Goal: Task Accomplishment & Management: Complete application form

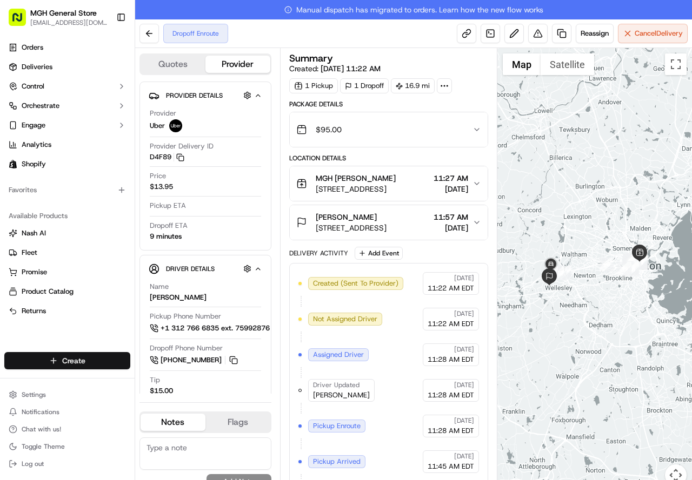
click at [75, 362] on html "MGH General Store [EMAIL_ADDRESS][DOMAIN_NAME] Toggle Sidebar Orders Deliveries…" at bounding box center [346, 240] width 692 height 480
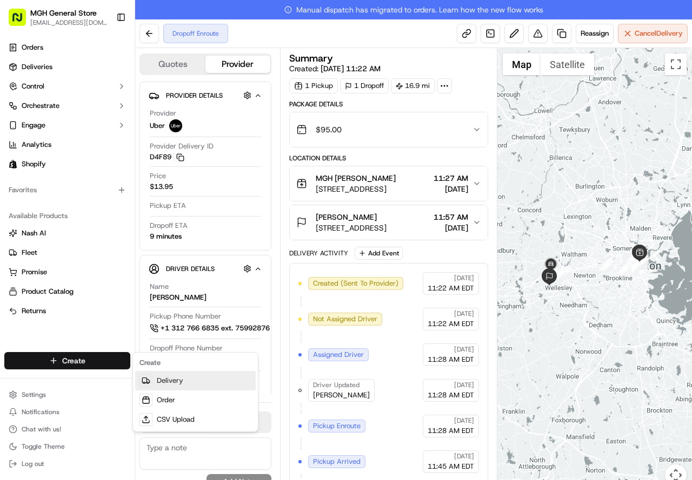
click at [160, 378] on link "Delivery" at bounding box center [195, 380] width 120 height 19
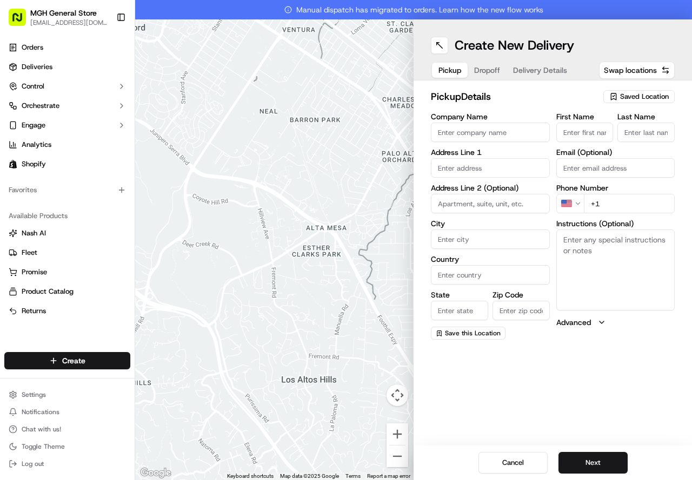
click at [628, 96] on span "Saved Location" at bounding box center [644, 97] width 49 height 10
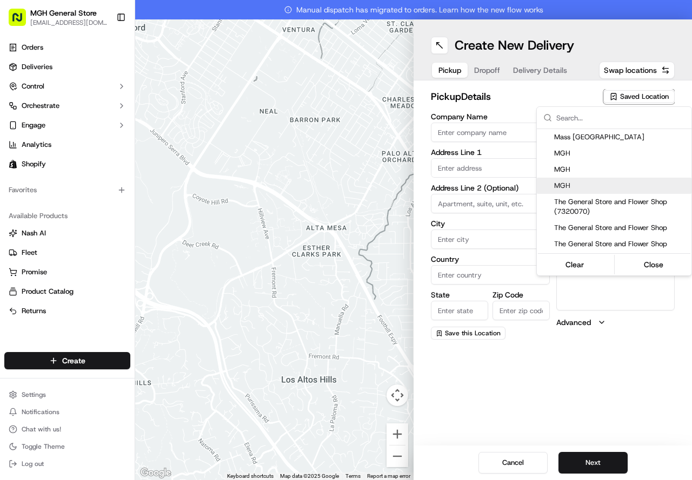
click at [559, 182] on span "MGH" at bounding box center [620, 186] width 133 height 10
type input "MGH"
type input "[STREET_ADDRESS]"
type input "[GEOGRAPHIC_DATA]"
type input "US"
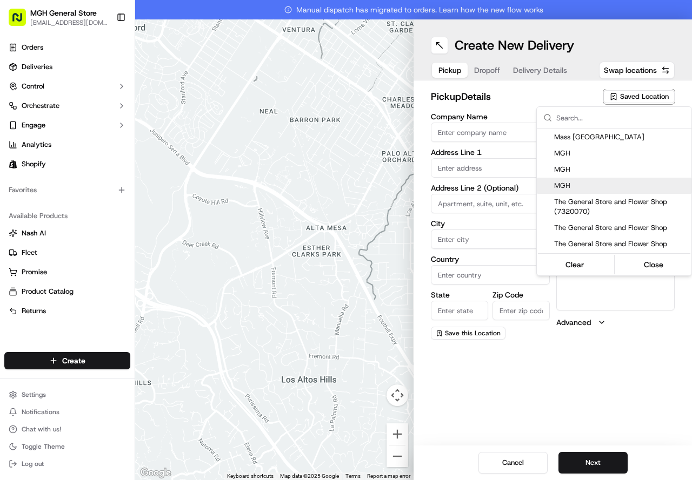
type input "MA"
type input "02114"
type input "[PERSON_NAME]"
type input "[PHONE_NUMBER]"
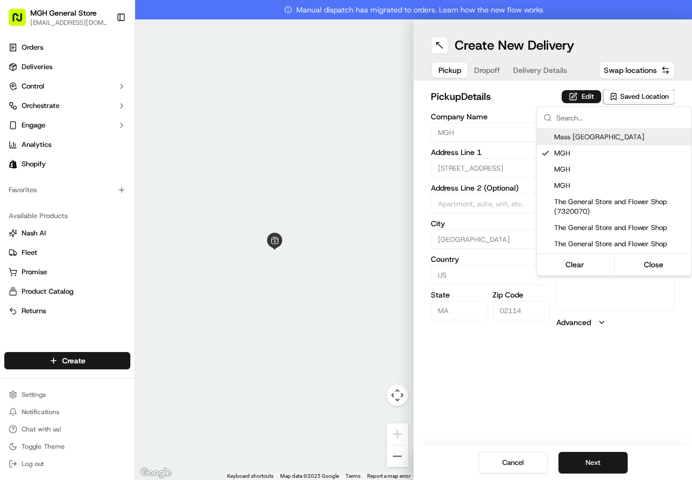
click at [590, 100] on html "MGH General Store [EMAIL_ADDRESS][DOMAIN_NAME] Toggle Sidebar Orders Deliveries…" at bounding box center [346, 240] width 692 height 480
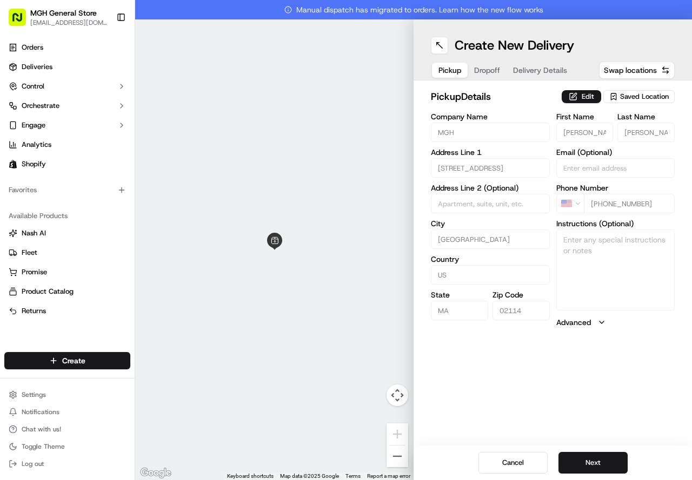
click at [590, 100] on button "Edit" at bounding box center [580, 96] width 39 height 13
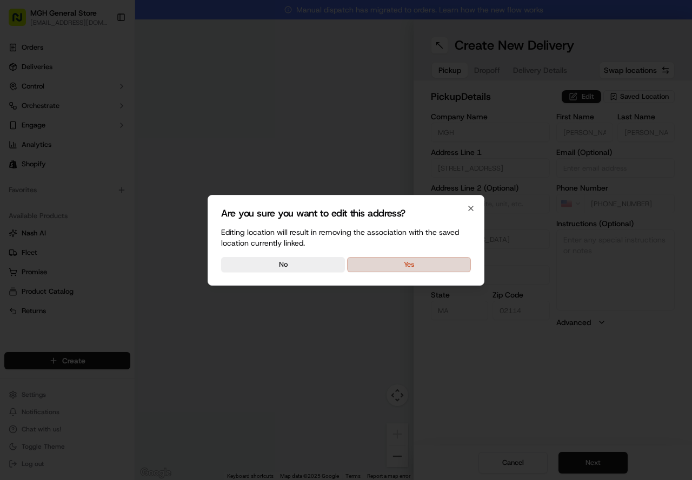
click at [423, 263] on button "Yes" at bounding box center [409, 264] width 124 height 15
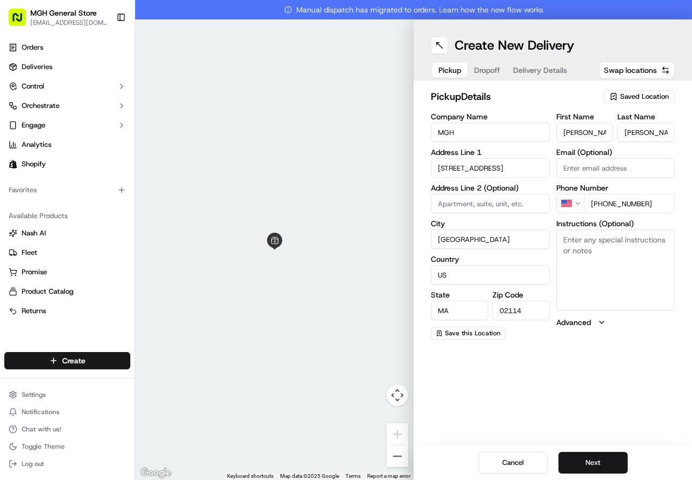
click at [595, 260] on textarea "Instructions (Optional)" at bounding box center [615, 270] width 119 height 81
type textarea "please pick up flowers at the main entrance of the hospital on the information …"
click at [590, 457] on button "Next" at bounding box center [592, 463] width 69 height 22
click at [628, 101] on span "Saved Location" at bounding box center [644, 97] width 49 height 10
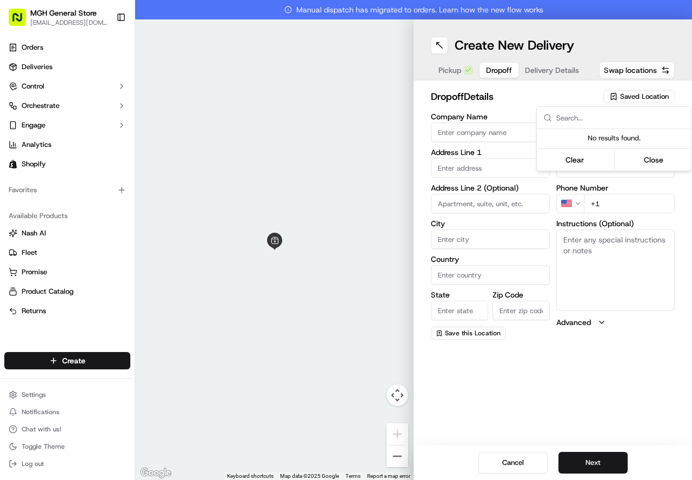
click at [562, 92] on html "MGH General Store [EMAIL_ADDRESS][DOMAIN_NAME] Toggle Sidebar Orders Deliveries…" at bounding box center [346, 240] width 692 height 480
click at [597, 131] on input "First Name" at bounding box center [584, 132] width 57 height 19
type input "[PERSON_NAME]"
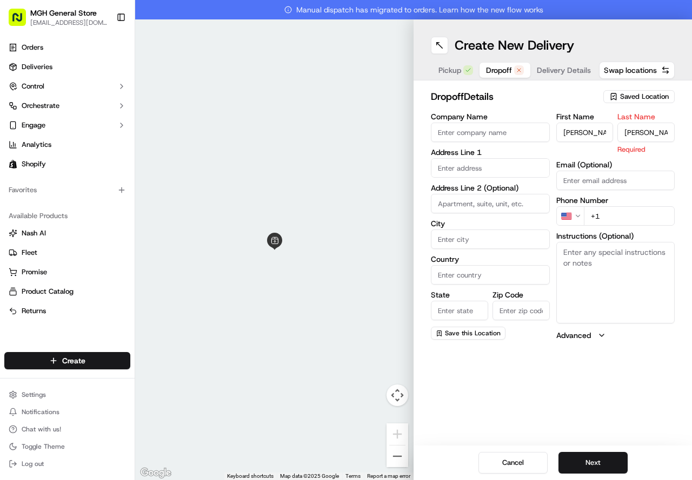
type input "[PERSON_NAME]"
click at [503, 169] on input "text" at bounding box center [490, 167] width 119 height 19
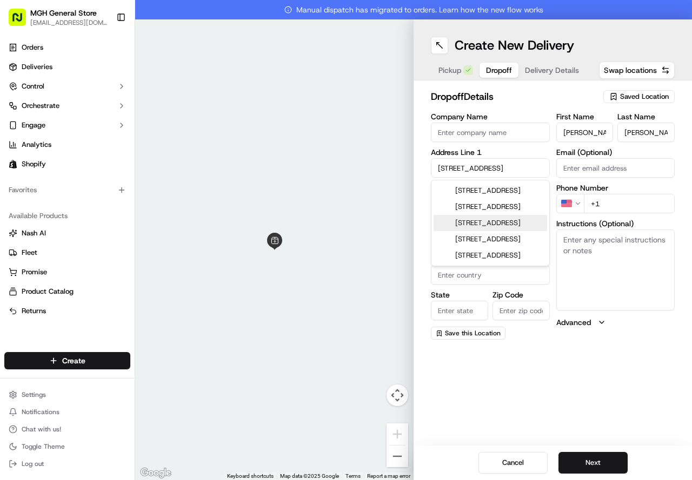
click at [497, 231] on div "[STREET_ADDRESS]" at bounding box center [489, 223] width 113 height 16
type input "[STREET_ADDRESS]"
type input "[GEOGRAPHIC_DATA]"
type input "MA"
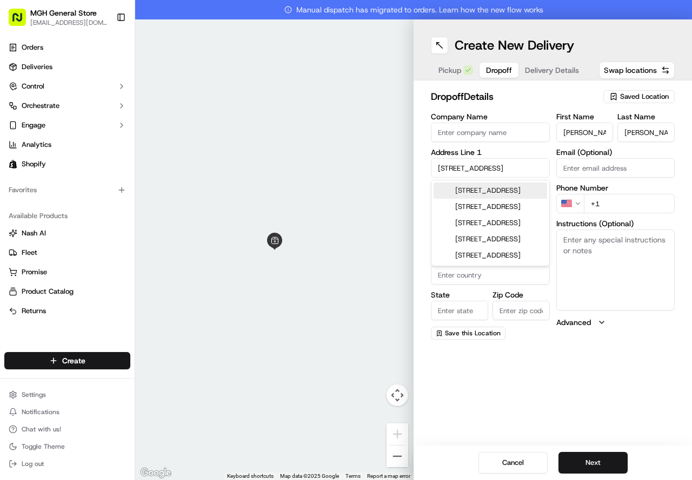
type input "01845"
type input "[STREET_ADDRESS]"
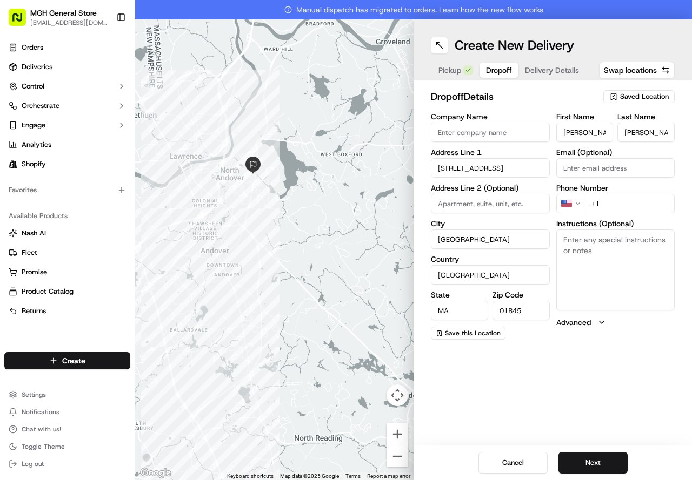
drag, startPoint x: 297, startPoint y: 124, endPoint x: 297, endPoint y: 293, distance: 169.1
click at [297, 293] on div at bounding box center [274, 249] width 278 height 461
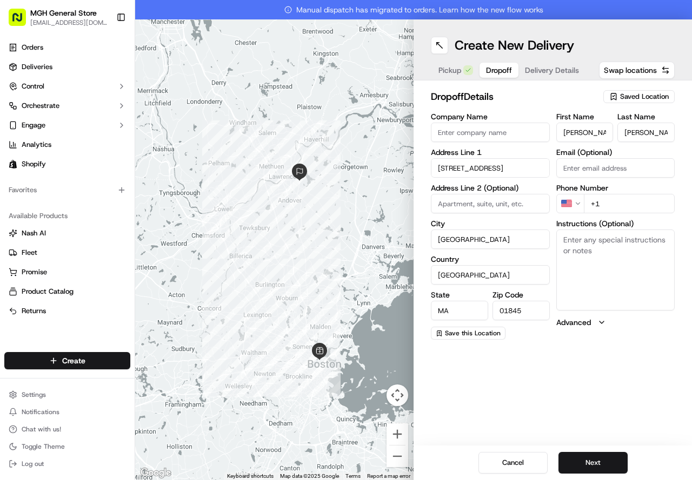
drag, startPoint x: 290, startPoint y: 304, endPoint x: 297, endPoint y: 240, distance: 64.1
click at [297, 240] on div at bounding box center [274, 249] width 278 height 461
click at [641, 207] on input "+1" at bounding box center [629, 203] width 91 height 19
type input "[PHONE_NUMBER]"
click at [594, 457] on button "Next" at bounding box center [592, 463] width 69 height 22
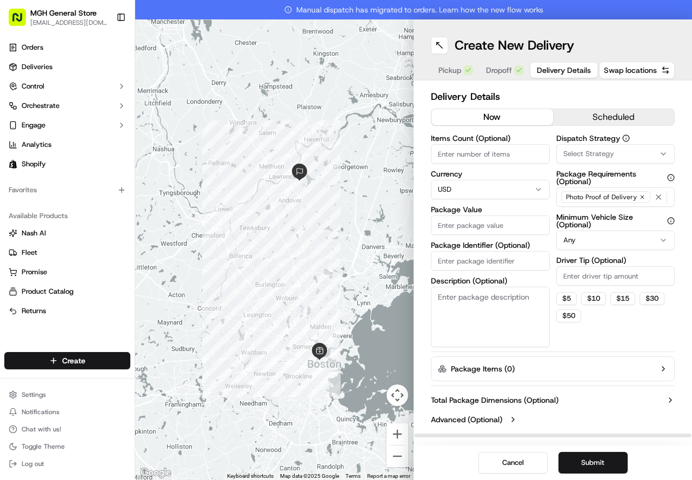
click at [481, 227] on input "Package Value" at bounding box center [490, 225] width 119 height 19
type input "100.00"
click at [618, 273] on input "Driver Tip (Optional)" at bounding box center [615, 275] width 119 height 19
type input "20"
click at [592, 462] on button "Submit" at bounding box center [592, 463] width 69 height 22
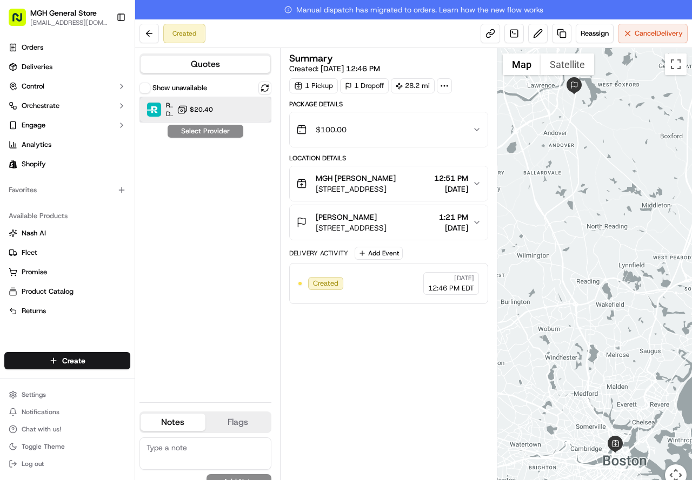
click at [227, 111] on div "Roadie (P2P) Dropoff ETA - $20.40" at bounding box center [205, 110] width 132 height 26
click at [210, 131] on button "Assign Provider" at bounding box center [205, 131] width 77 height 13
